Goal: Check status: Check status

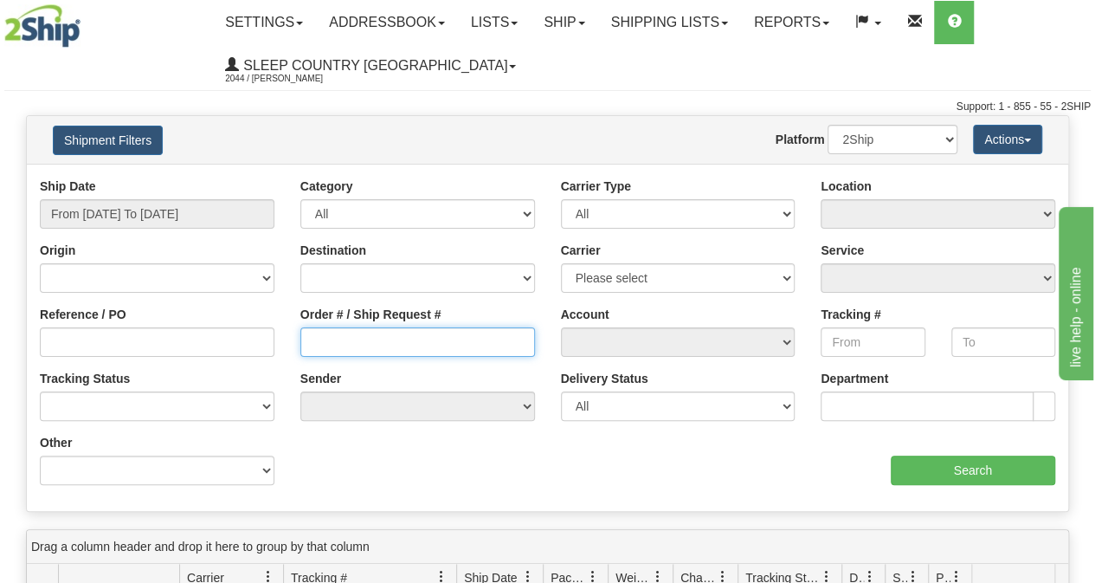
click at [341, 346] on input "Order # / Ship Request #" at bounding box center [417, 341] width 235 height 29
paste input "9000H422017"
type input "9000H422017"
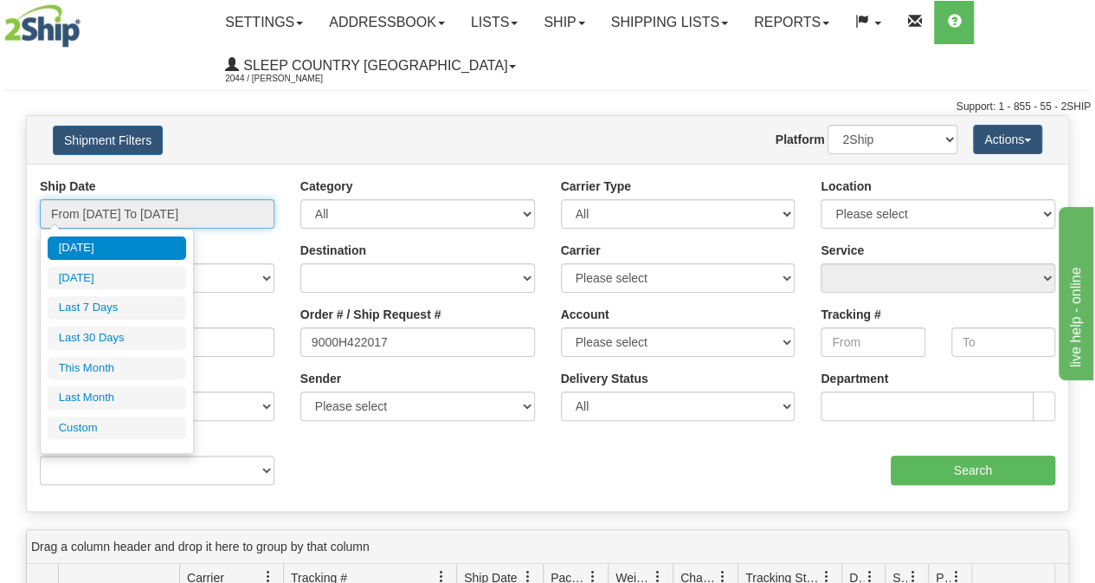
click at [161, 222] on input "From [DATE] To [DATE]" at bounding box center [157, 213] width 235 height 29
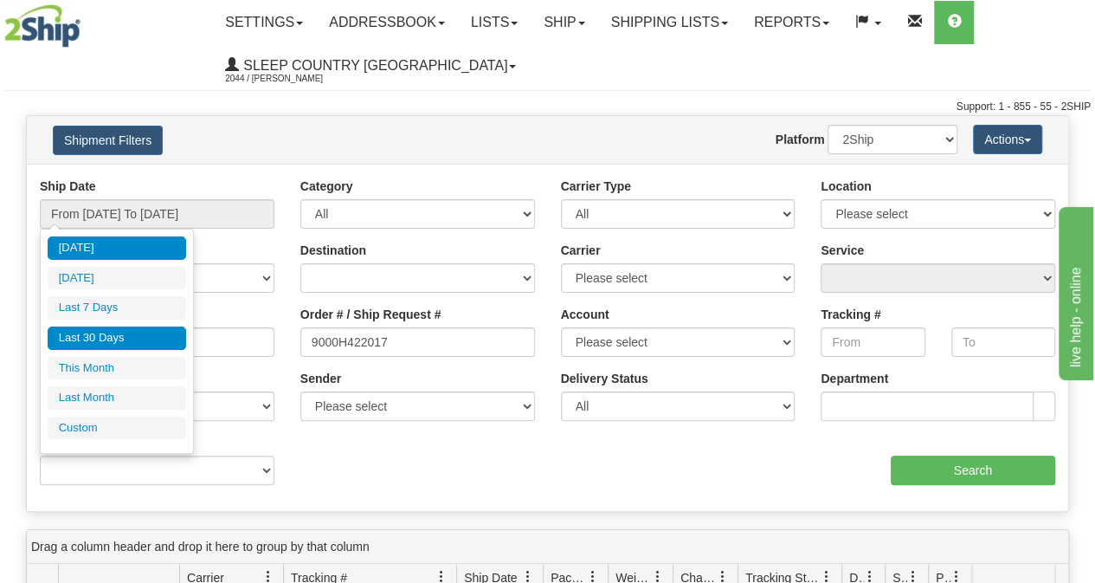
click at [118, 333] on li "Last 30 Days" at bounding box center [117, 337] width 139 height 23
type input "From [DATE] To [DATE]"
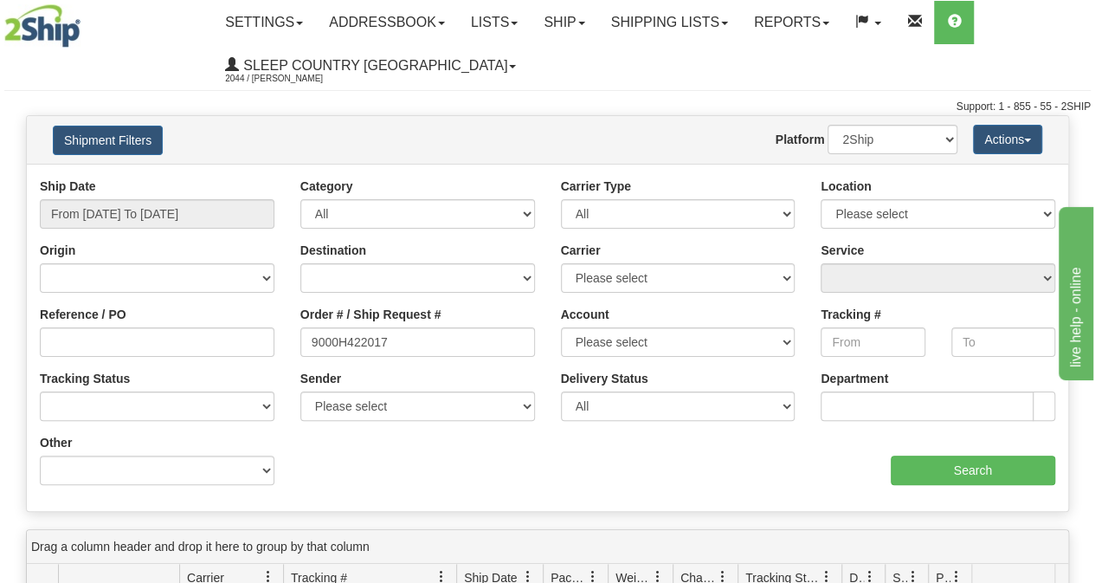
click at [932, 450] on div "aaa Search" at bounding box center [808, 459] width 521 height 51
click at [933, 456] on input "Search" at bounding box center [973, 469] width 165 height 29
